Goal: Information Seeking & Learning: Learn about a topic

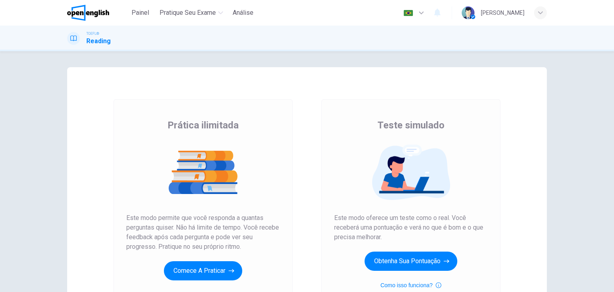
scroll to position [95, 0]
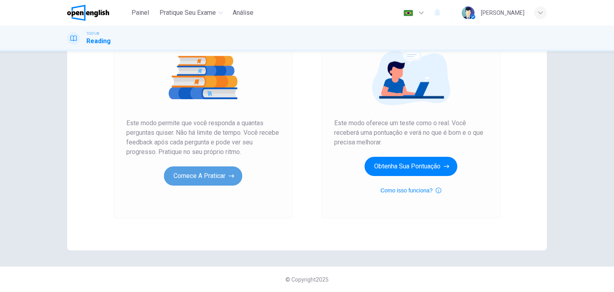
click at [220, 167] on button "Comece a praticar" at bounding box center [203, 175] width 78 height 19
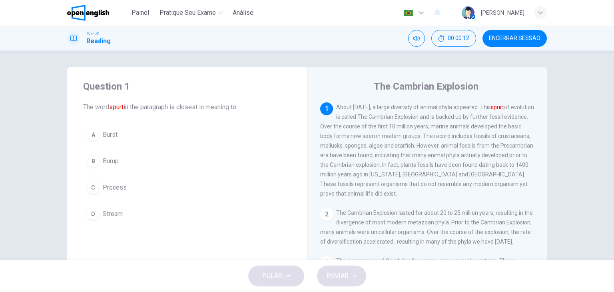
drag, startPoint x: 536, startPoint y: 172, endPoint x: 542, endPoint y: 189, distance: 17.8
click at [542, 189] on div "1 About 542 million years ago, a large diversity of animal phyla appeared. This…" at bounding box center [432, 217] width 225 height 230
drag, startPoint x: 542, startPoint y: 191, endPoint x: 529, endPoint y: 110, distance: 82.5
click at [529, 110] on div "1 About 542 million years ago, a large diversity of animal phyla appeared. This…" at bounding box center [432, 217] width 225 height 230
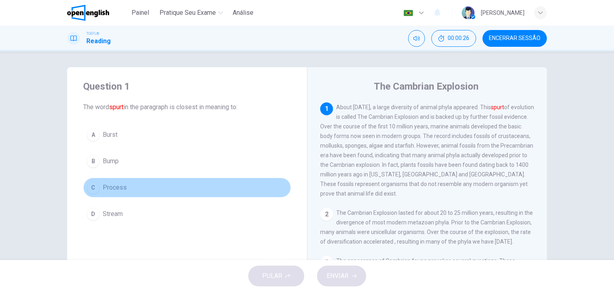
click at [160, 181] on button "C Process" at bounding box center [187, 187] width 208 height 20
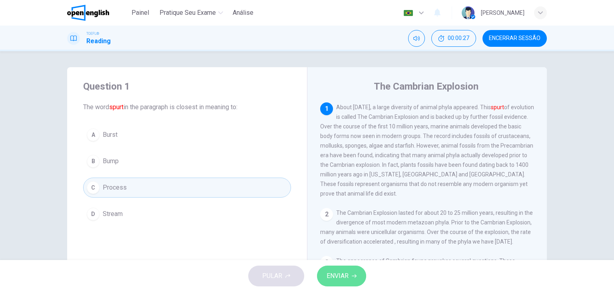
click at [346, 275] on span "ENVIAR" at bounding box center [338, 275] width 22 height 11
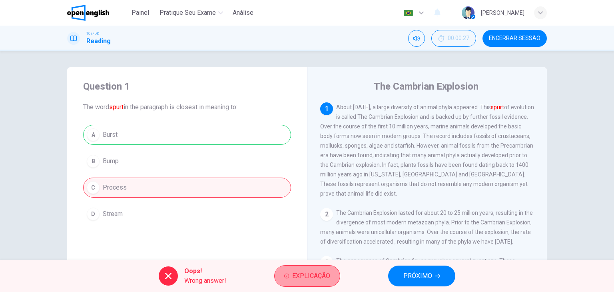
click at [290, 281] on button "Explicação" at bounding box center [307, 276] width 66 height 22
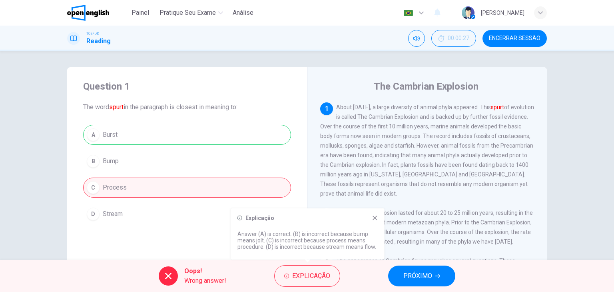
click at [376, 217] on icon at bounding box center [375, 218] width 6 height 6
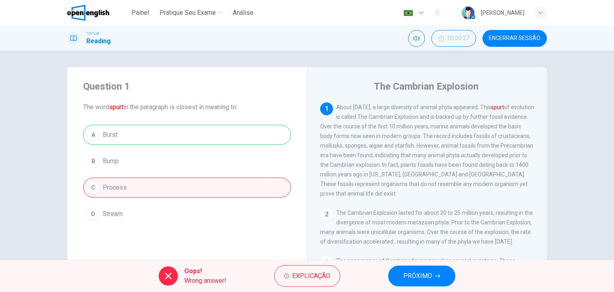
click at [491, 110] on font "spurt" at bounding box center [497, 107] width 13 height 6
click at [424, 273] on span "PRÓXIMO" at bounding box center [417, 275] width 29 height 11
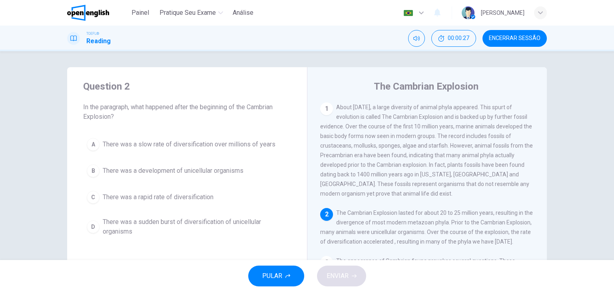
scroll to position [8, 0]
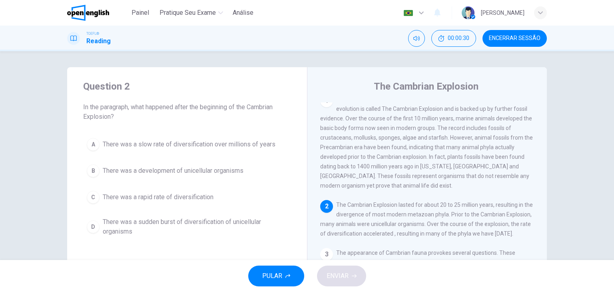
drag, startPoint x: 115, startPoint y: 108, endPoint x: 187, endPoint y: 106, distance: 72.0
click at [187, 106] on span "In the paragraph, what happened after the beginning of the Cambrian Explosion?" at bounding box center [187, 111] width 208 height 19
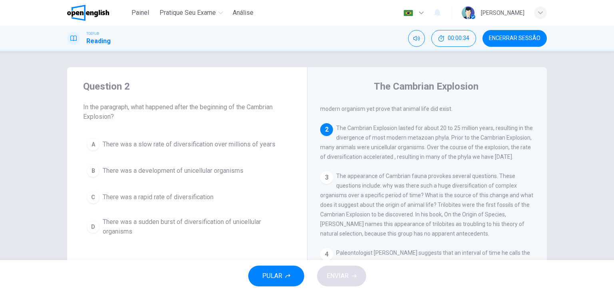
scroll to position [86, 0]
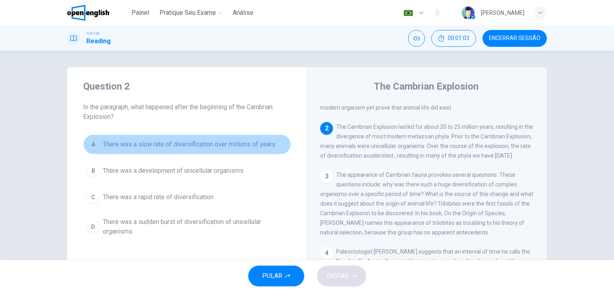
click at [231, 149] on button "A There was a slow rate of diversification over millions of years" at bounding box center [187, 144] width 208 height 20
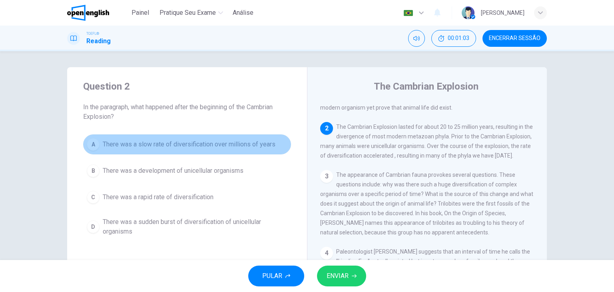
click at [231, 149] on button "A There was a slow rate of diversification over millions of years" at bounding box center [187, 144] width 208 height 20
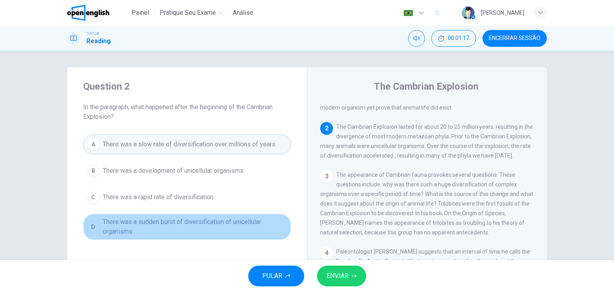
click at [240, 218] on span "There was a sudden burst of diversification of unicellular organisms" at bounding box center [195, 226] width 185 height 19
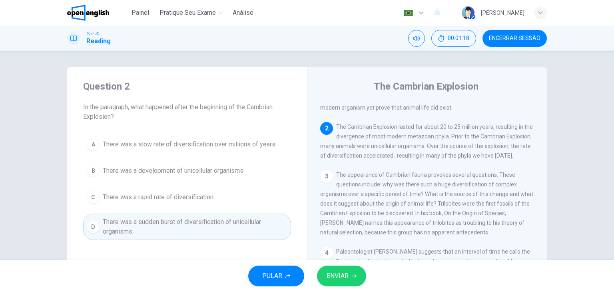
click at [339, 273] on span "ENVIAR" at bounding box center [338, 275] width 22 height 11
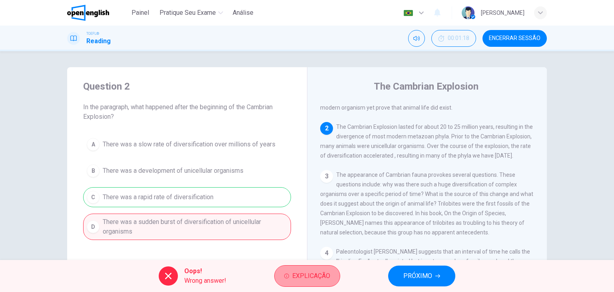
click at [328, 275] on span "Explicação" at bounding box center [311, 275] width 38 height 11
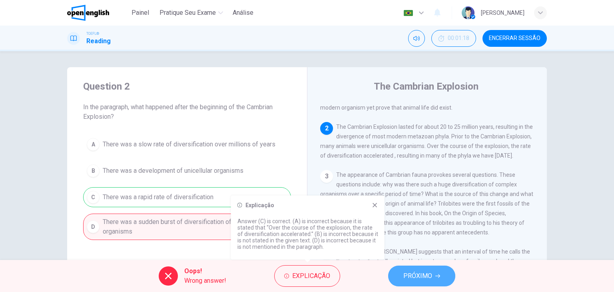
click at [402, 271] on button "PRÓXIMO" at bounding box center [421, 275] width 67 height 21
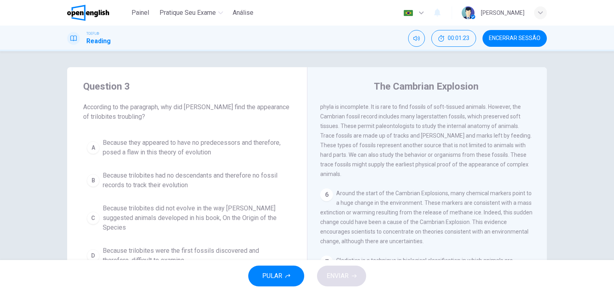
scroll to position [374, 0]
click at [503, 34] on button "Encerrar Sessão" at bounding box center [514, 38] width 64 height 17
